Goal: Information Seeking & Learning: Learn about a topic

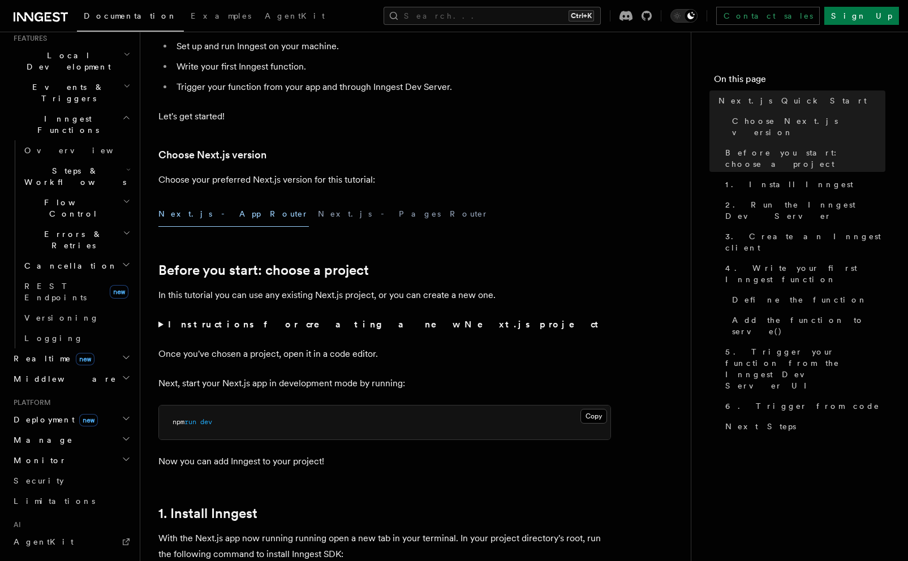
scroll to position [197, 0]
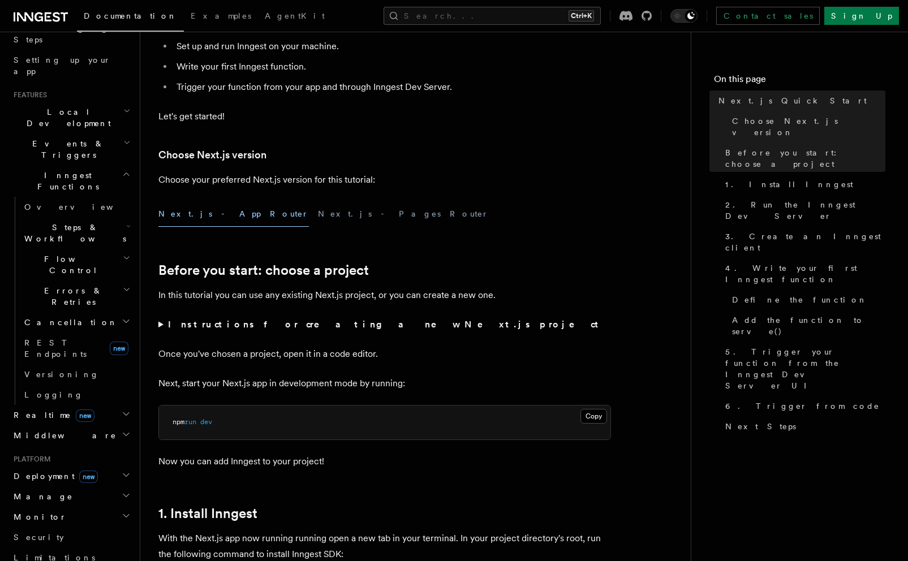
click at [123, 138] on icon "button" at bounding box center [126, 142] width 7 height 9
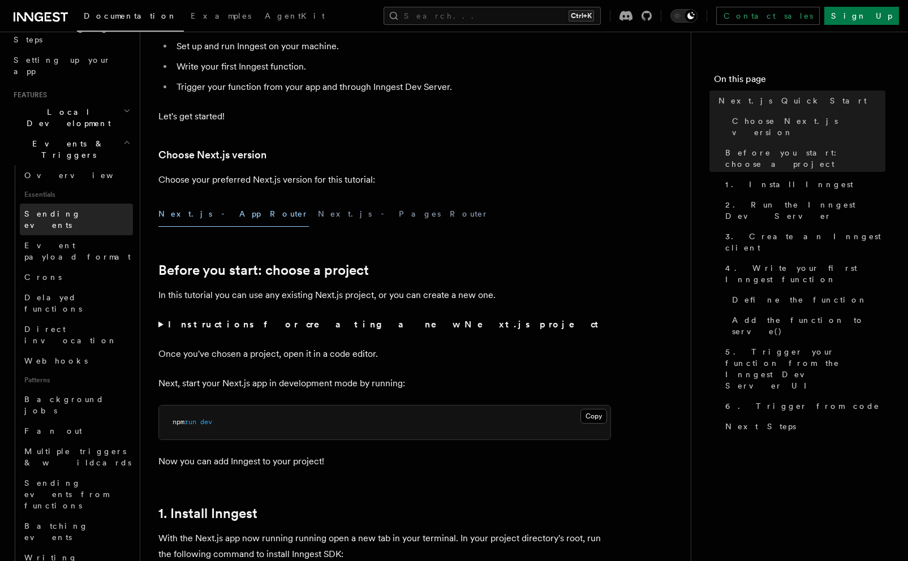
click at [82, 204] on link "Sending events" at bounding box center [76, 220] width 113 height 32
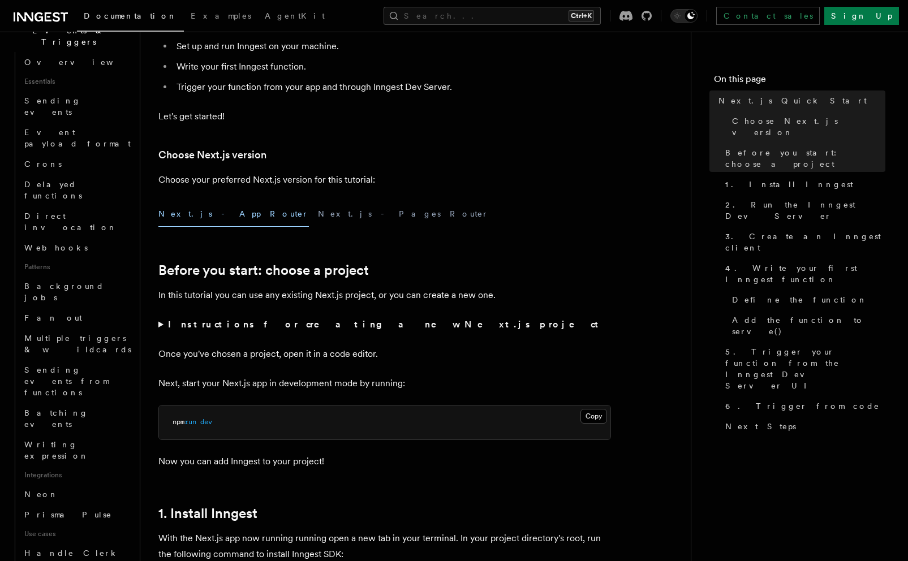
scroll to position [380, 0]
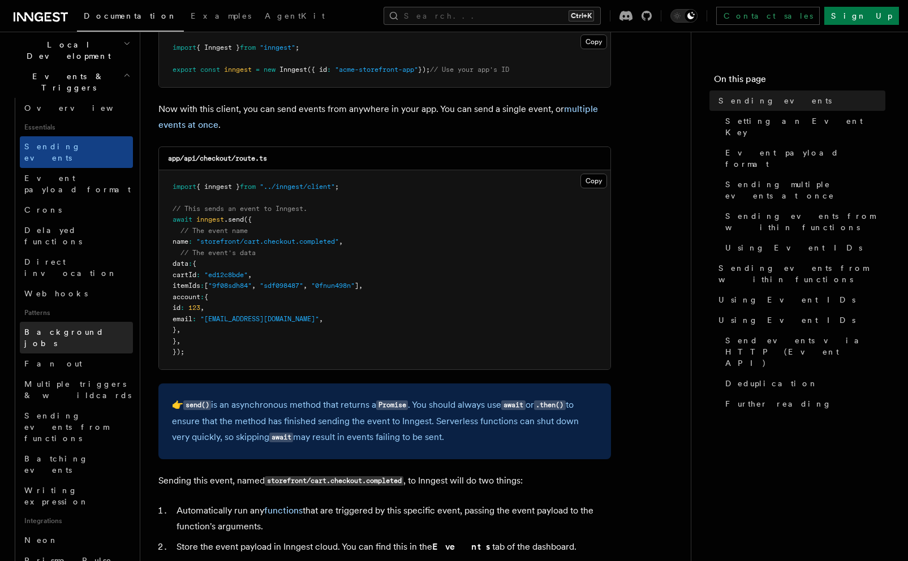
scroll to position [283, 0]
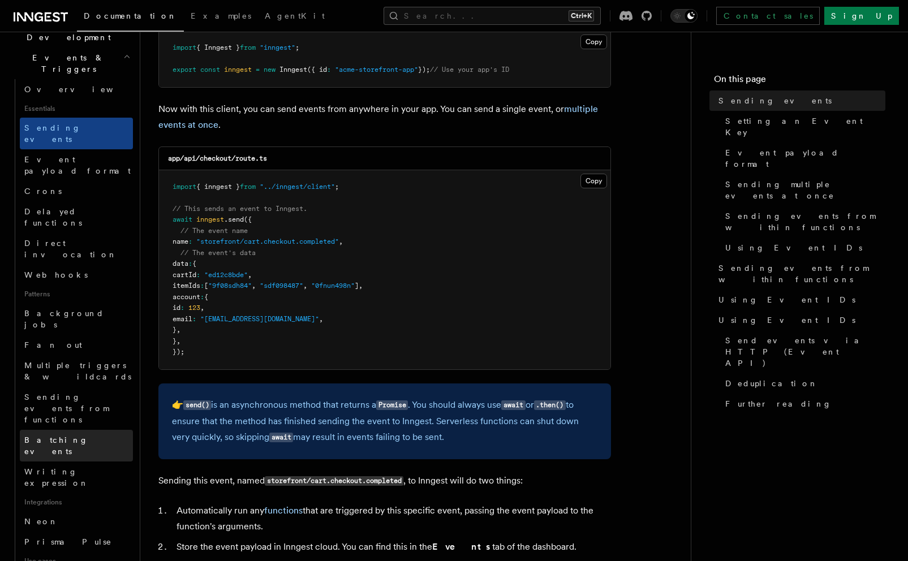
click at [79, 436] on span "Batching events" at bounding box center [56, 446] width 64 height 20
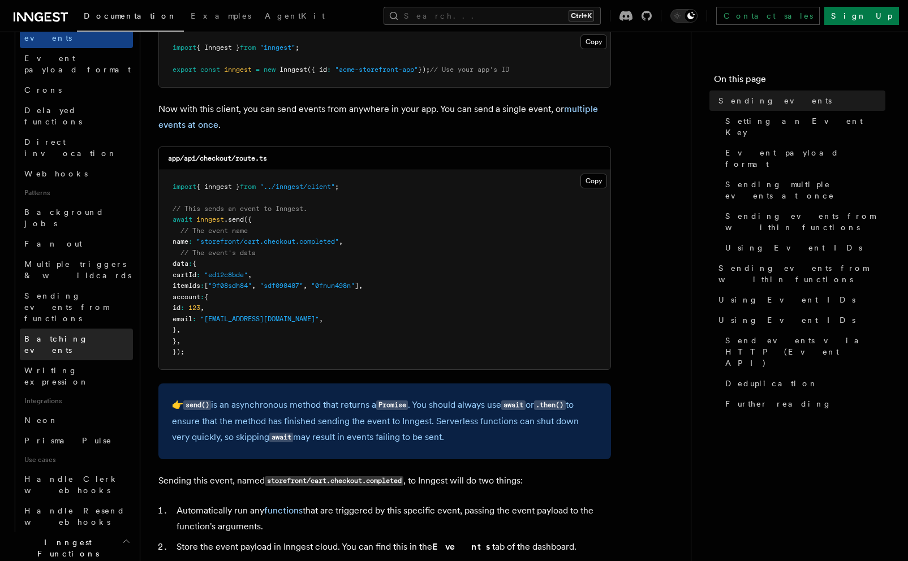
scroll to position [452, 0]
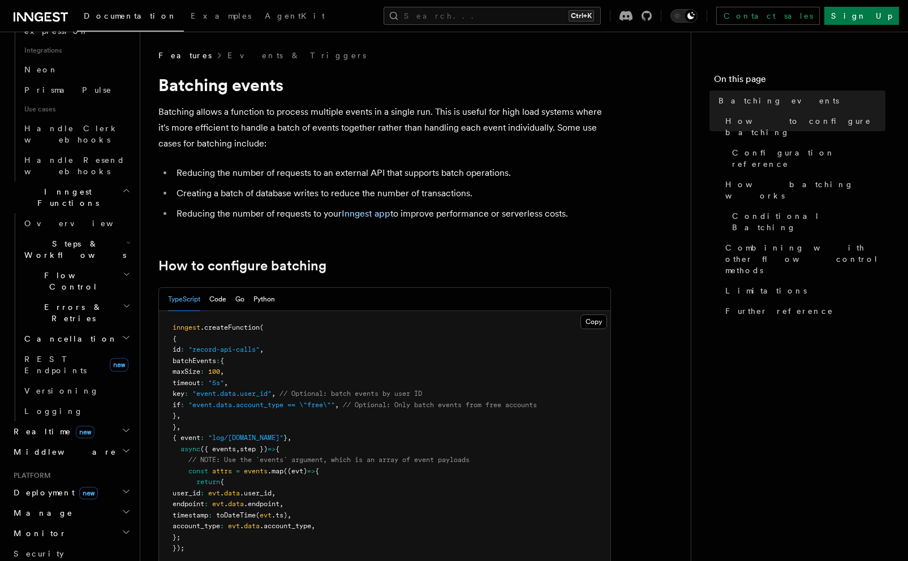
scroll to position [736, 0]
click at [122, 426] on icon "button" at bounding box center [126, 430] width 9 height 9
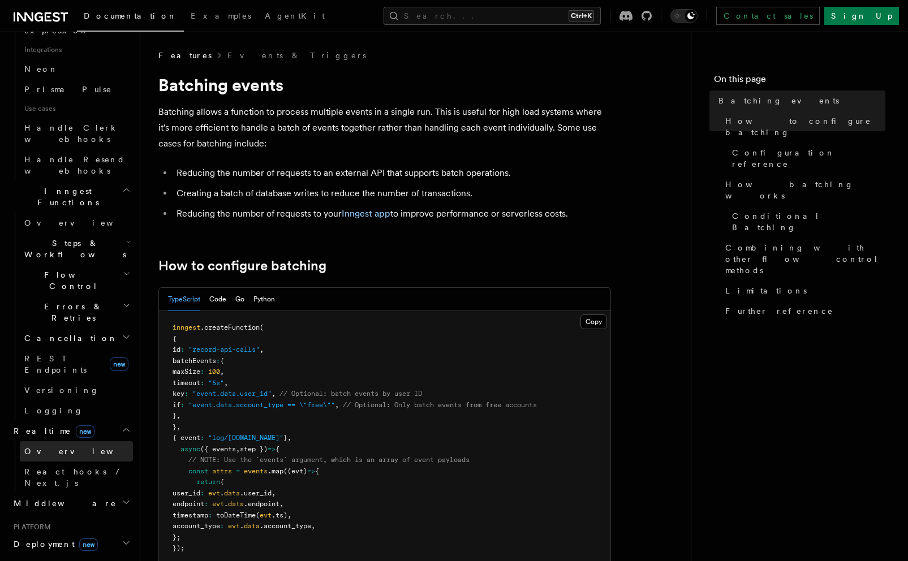
click at [67, 441] on link "Overview" at bounding box center [76, 451] width 113 height 20
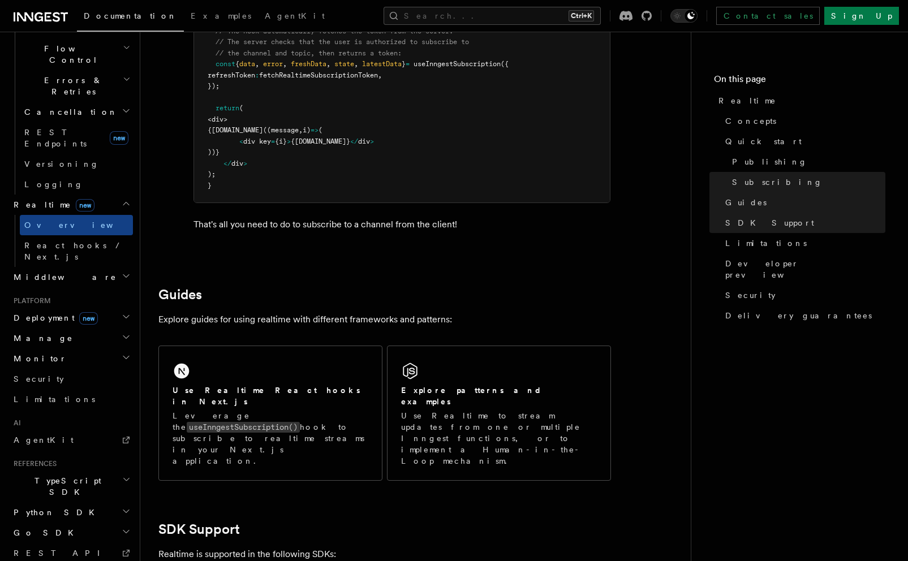
scroll to position [2207, 0]
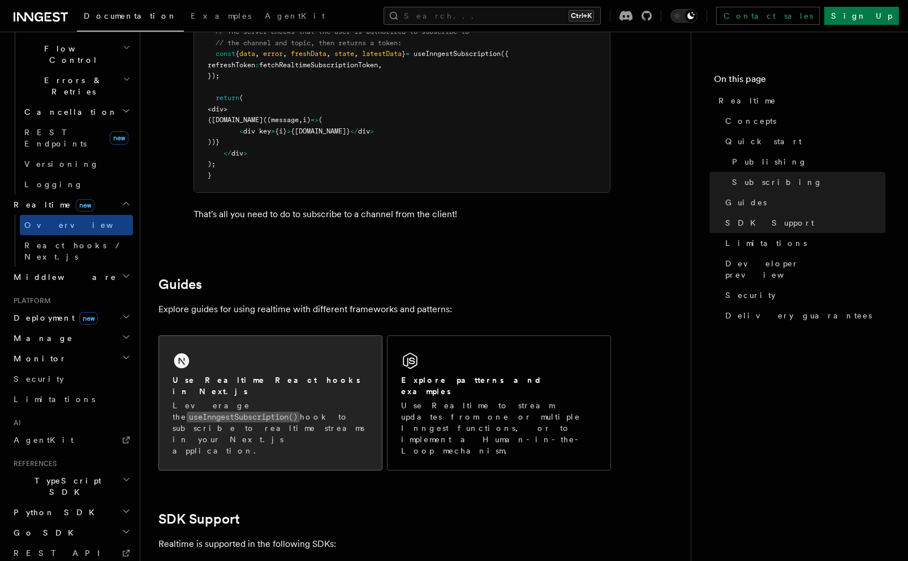
click at [365, 392] on div "Use Realtime React hooks in Next.js Leverage the useInngestSubscription() hook …" at bounding box center [271, 416] width 196 height 82
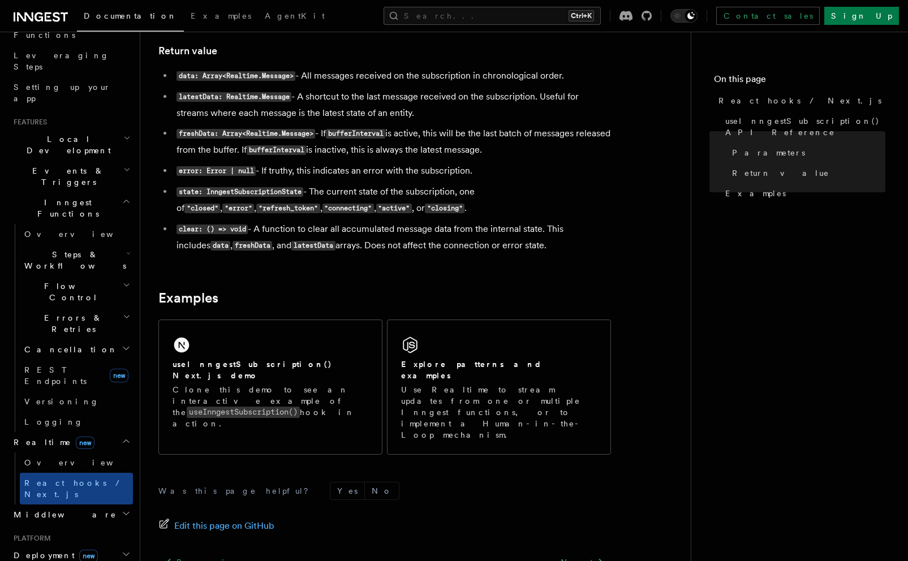
scroll to position [962, 0]
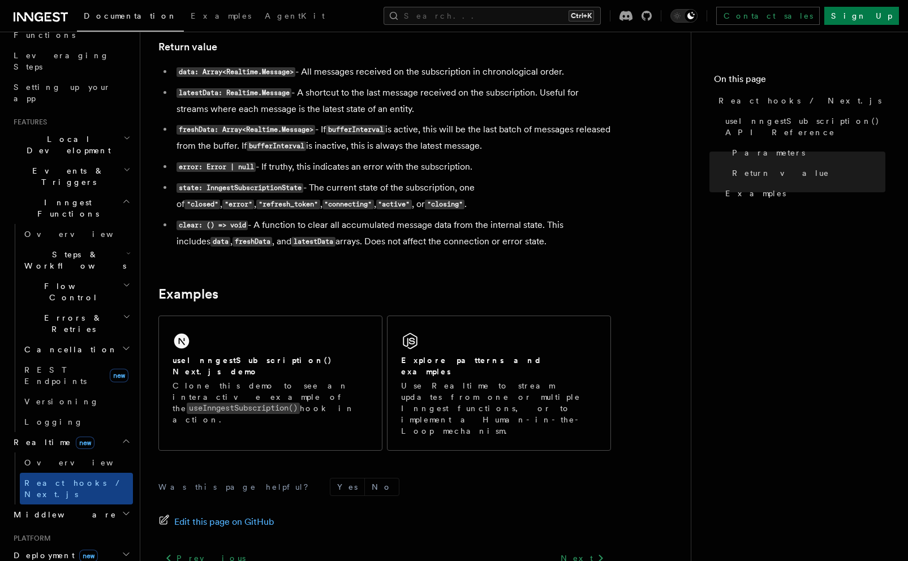
click at [123, 347] on icon "button" at bounding box center [126, 348] width 6 height 3
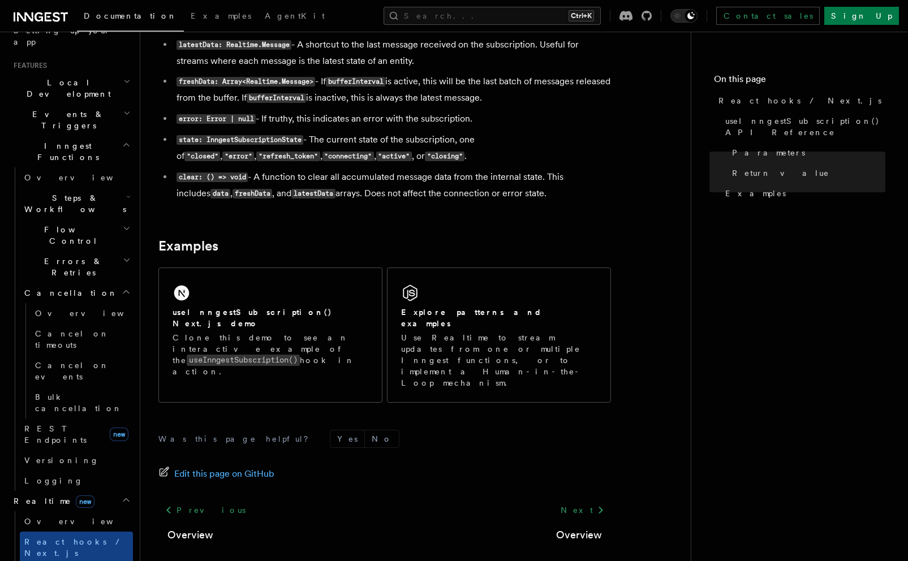
scroll to position [1038, 0]
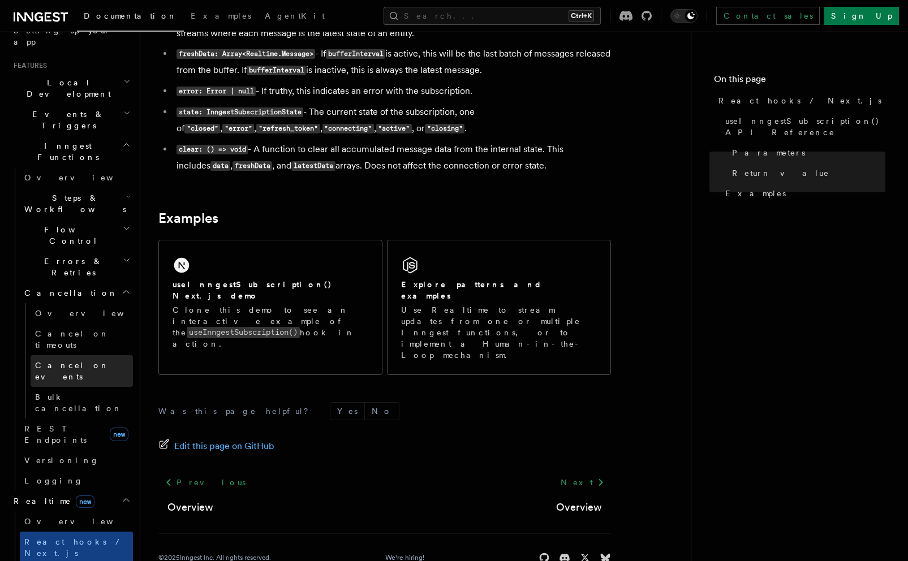
click at [72, 355] on link "Cancel on events" at bounding box center [82, 371] width 102 height 32
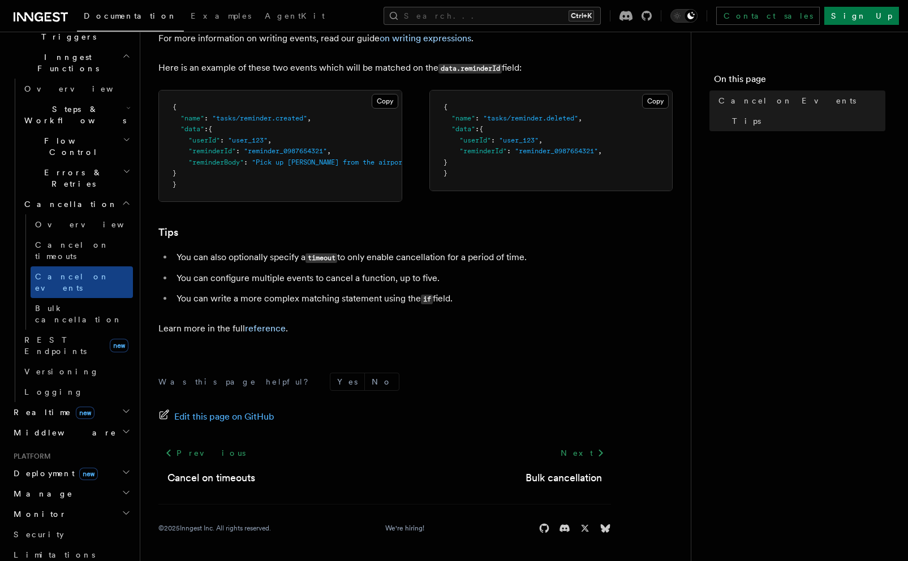
scroll to position [448, 0]
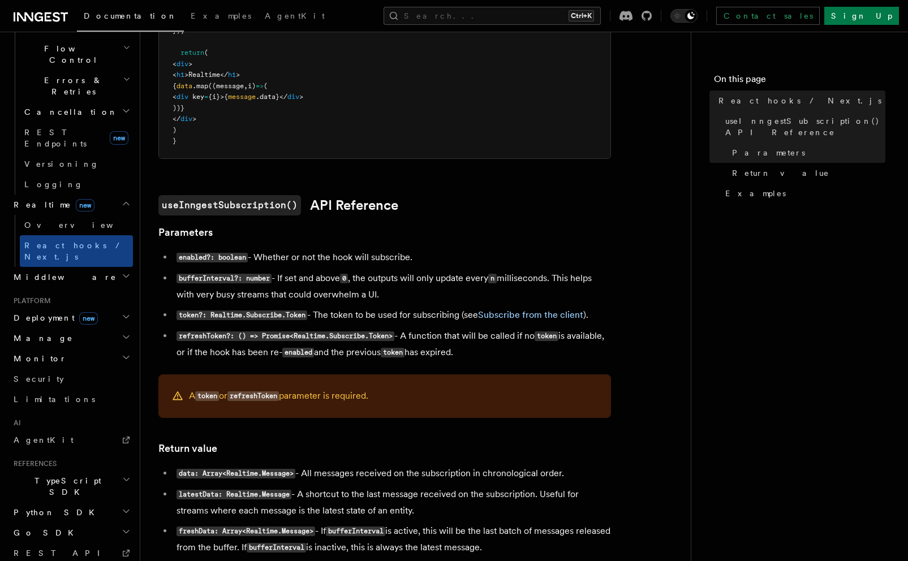
scroll to position [566, 0]
